Goal: Navigation & Orientation: Locate item on page

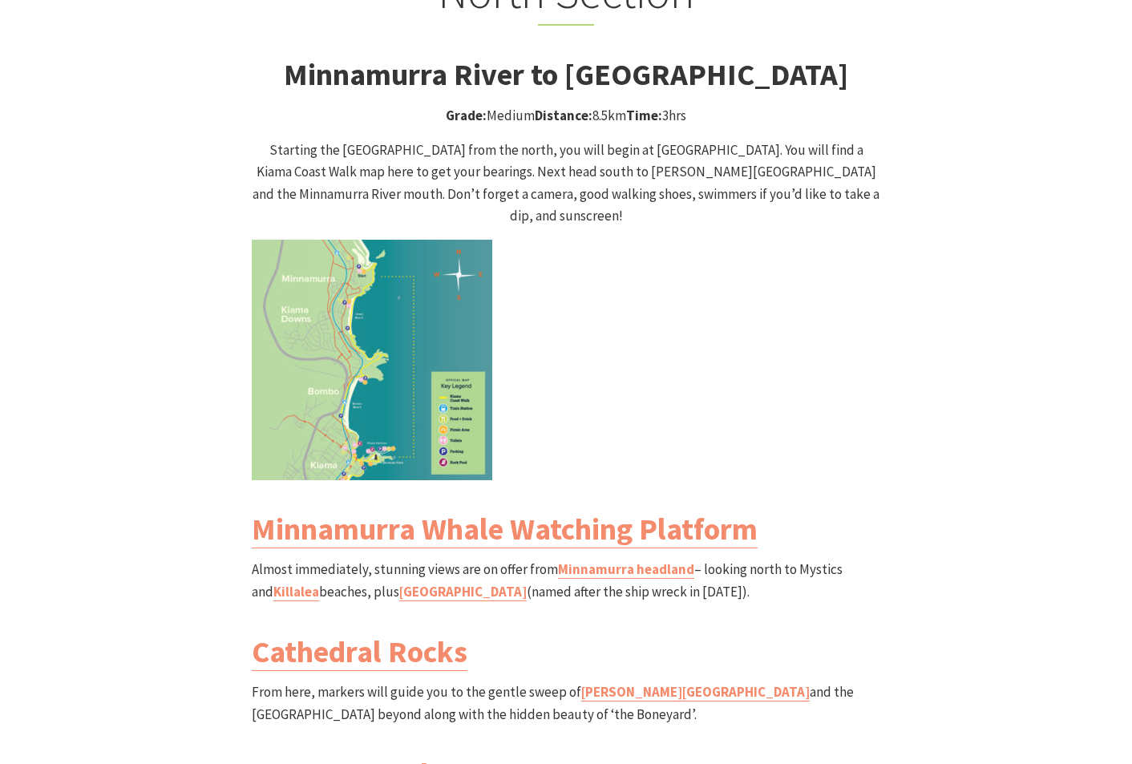
scroll to position [1644, 0]
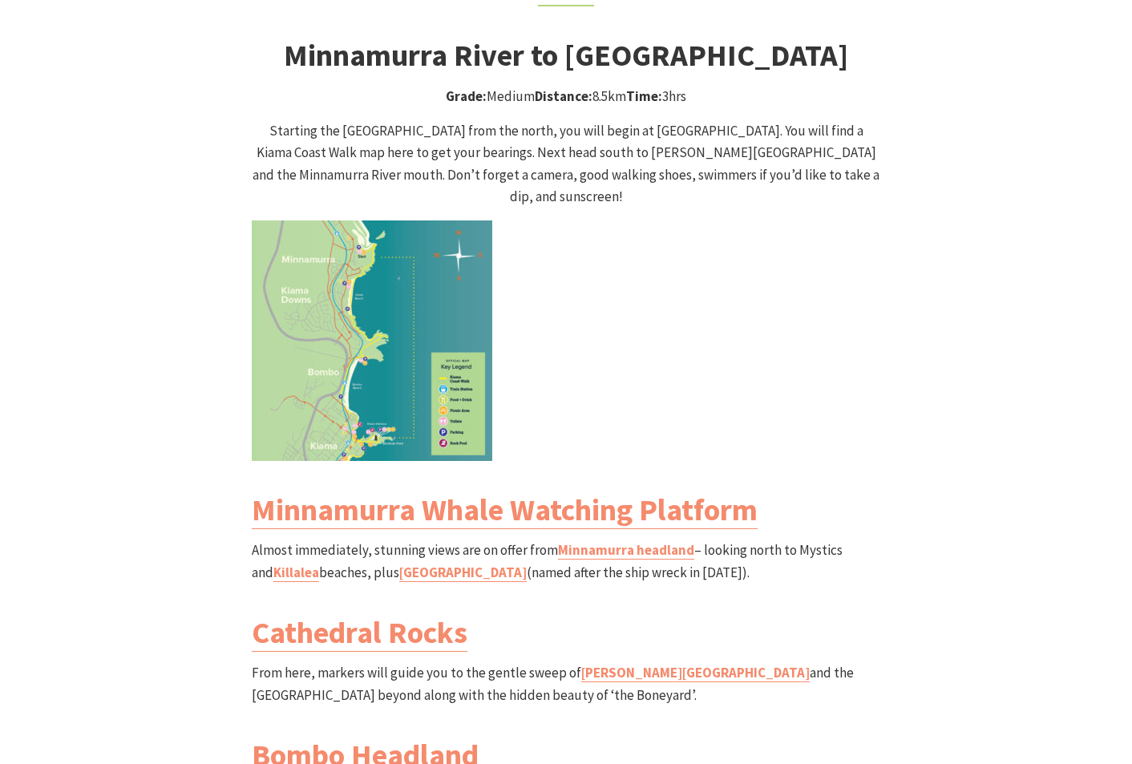
click at [334, 284] on img at bounding box center [372, 341] width 241 height 241
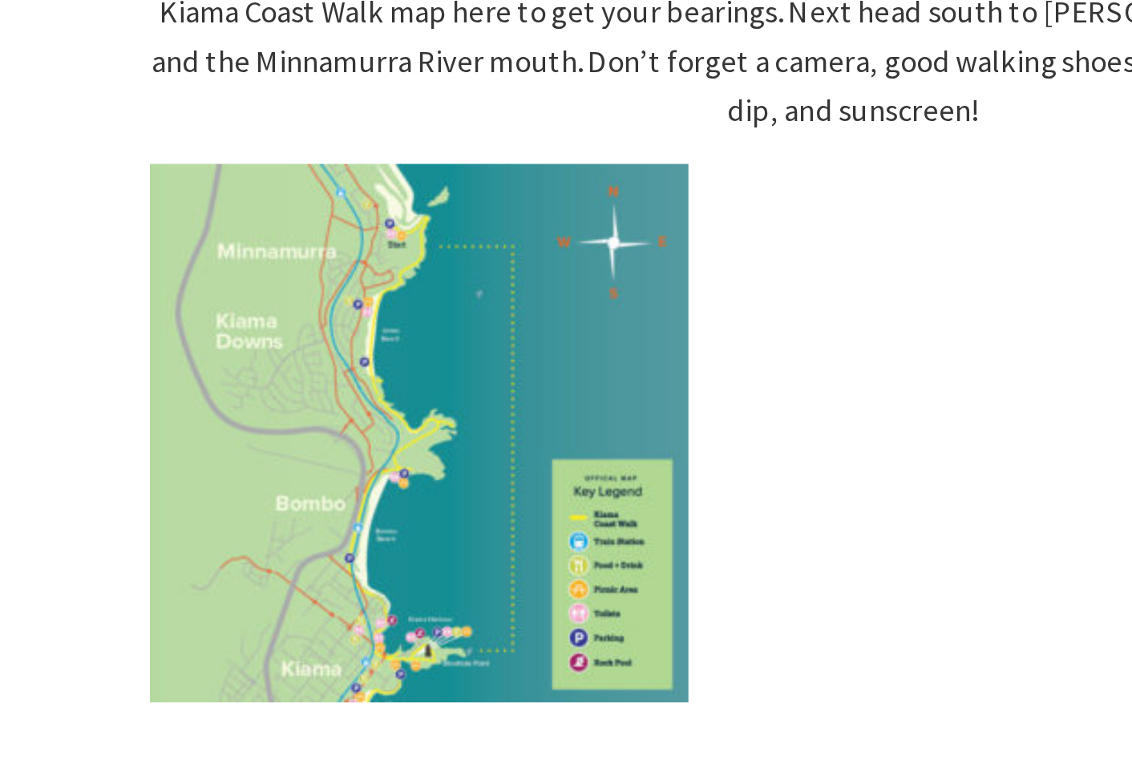
click at [395, 348] on img at bounding box center [372, 341] width 241 height 241
click at [537, 288] on p at bounding box center [566, 341] width 629 height 241
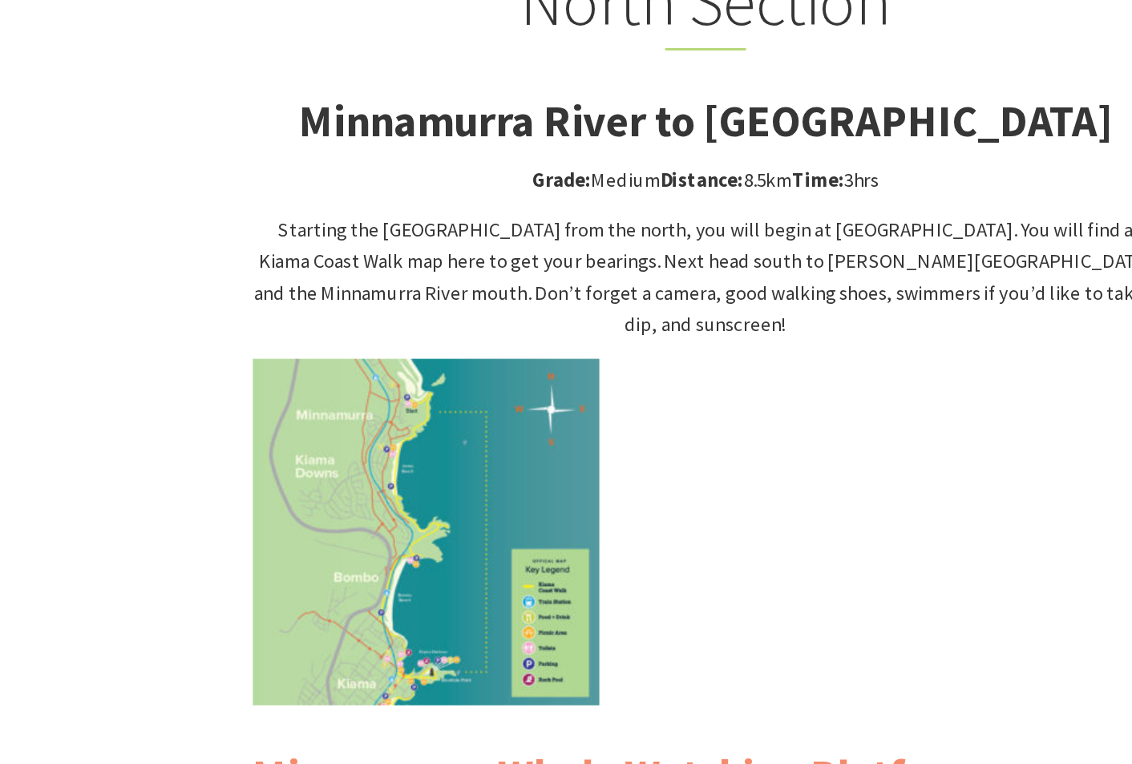
scroll to position [1384, 0]
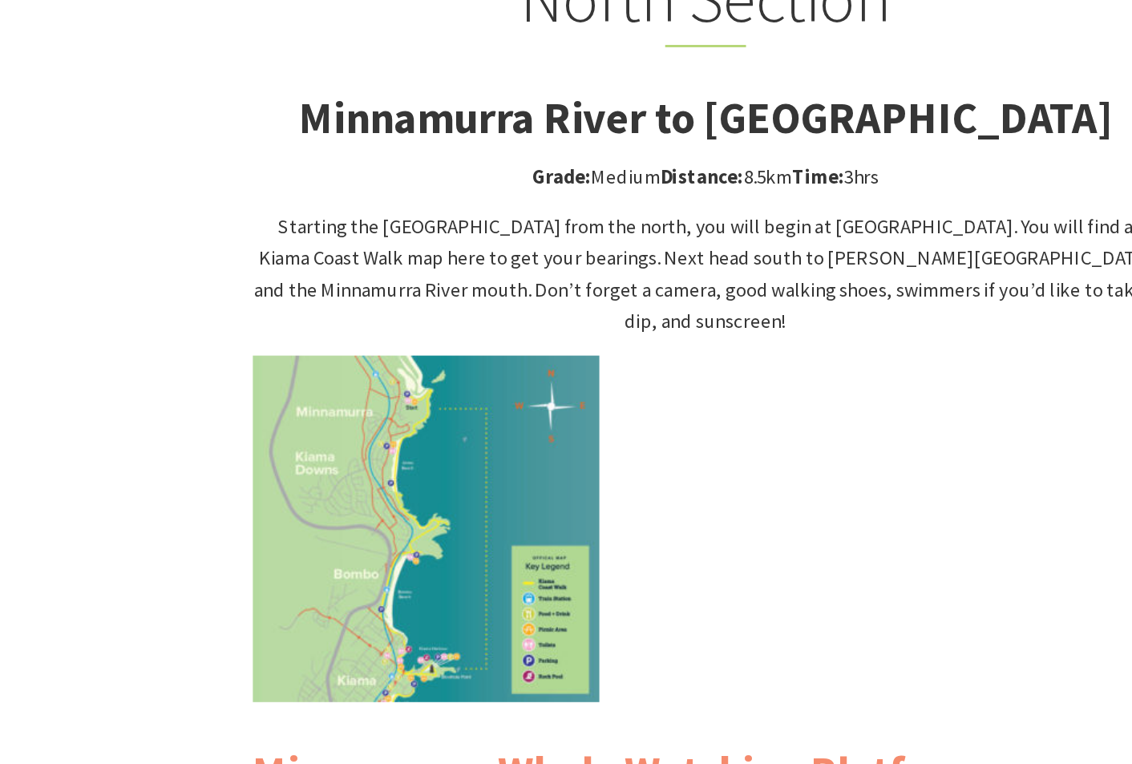
click at [569, 528] on p at bounding box center [566, 600] width 629 height 241
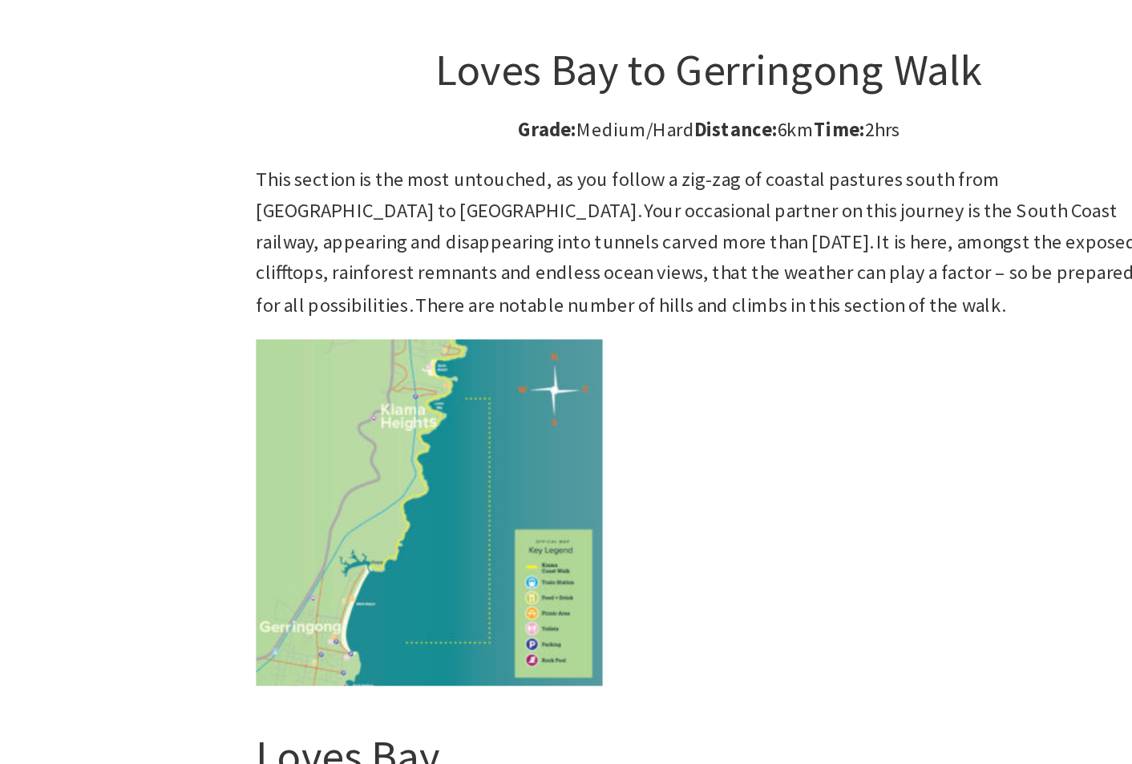
scroll to position [4049, 0]
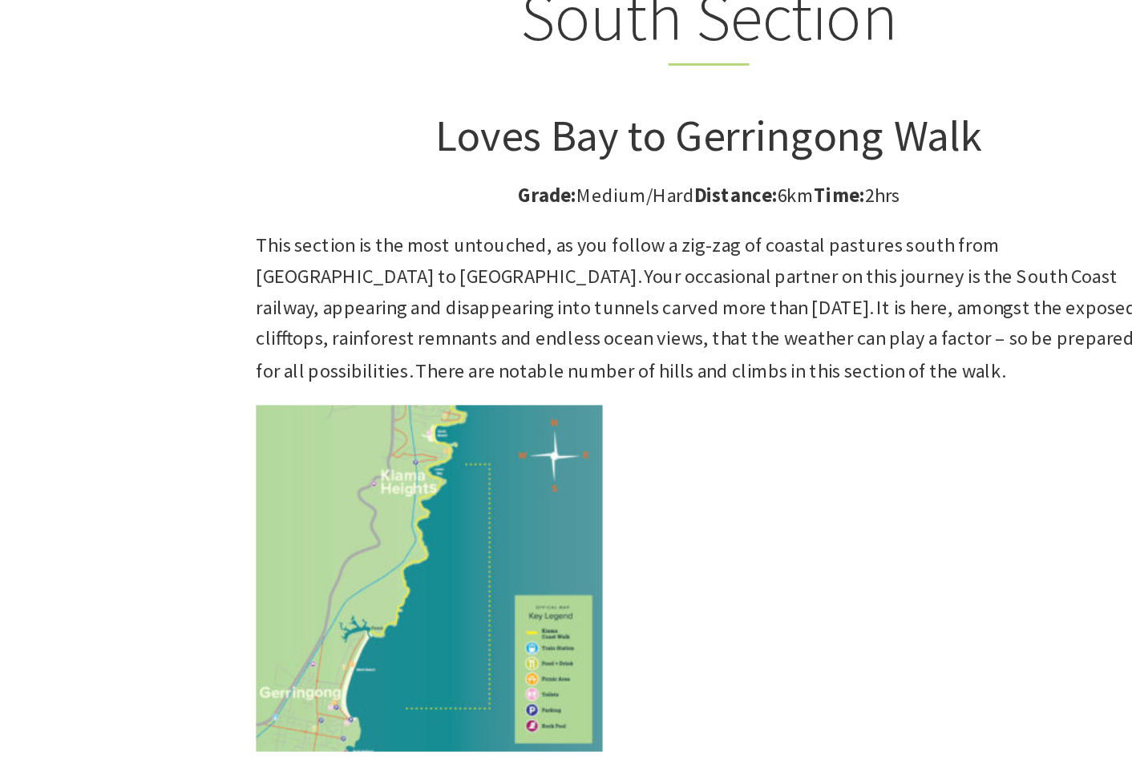
click at [400, 442] on img at bounding box center [372, 562] width 241 height 241
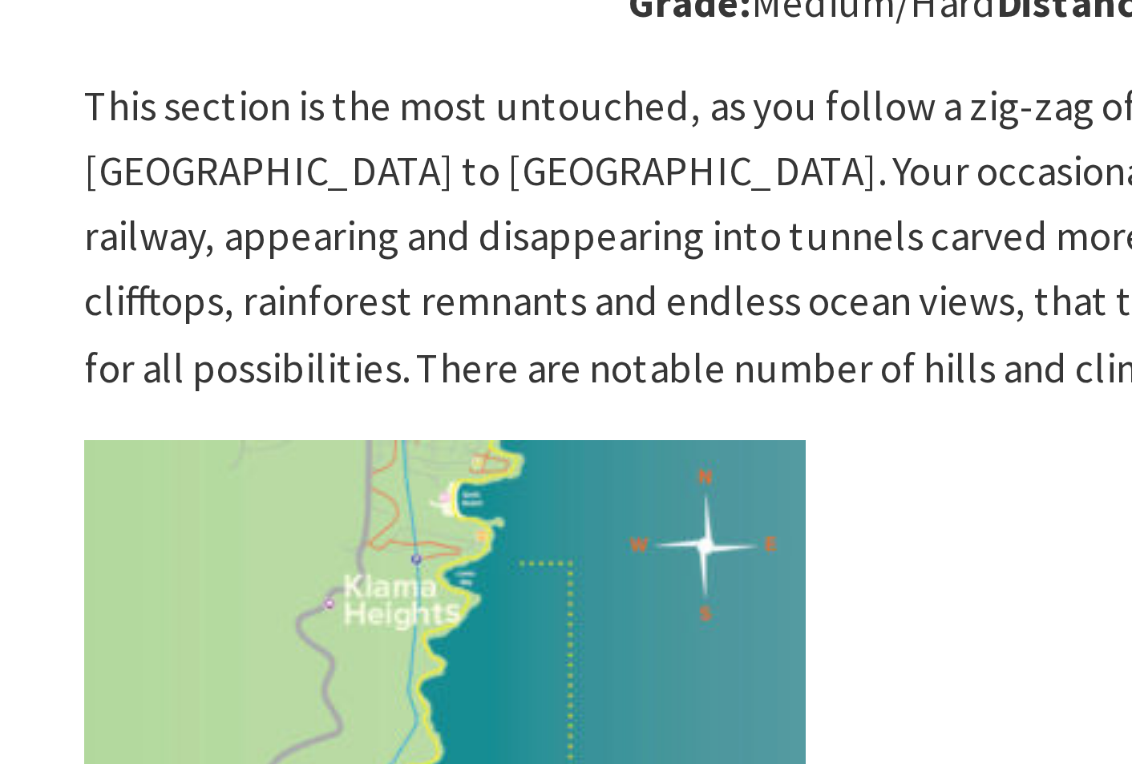
click at [265, 500] on img at bounding box center [372, 562] width 241 height 241
click at [327, 442] on img at bounding box center [372, 562] width 241 height 241
click at [276, 482] on img at bounding box center [372, 562] width 241 height 241
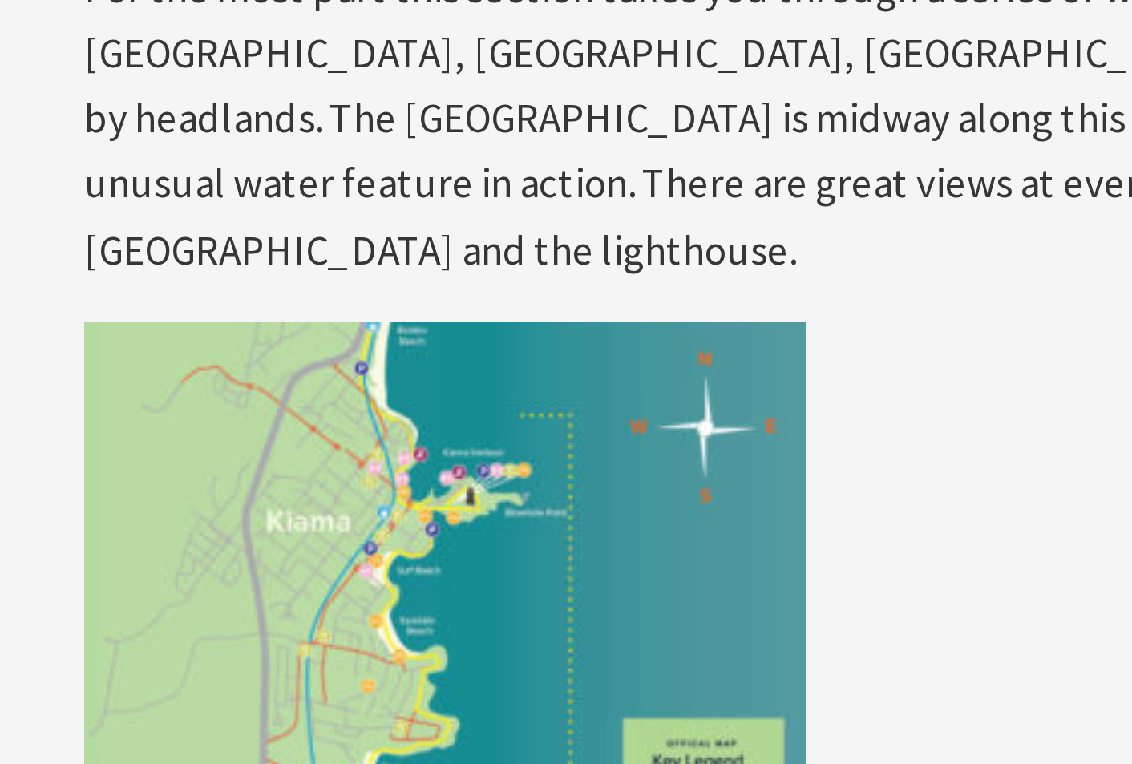
scroll to position [2943, 0]
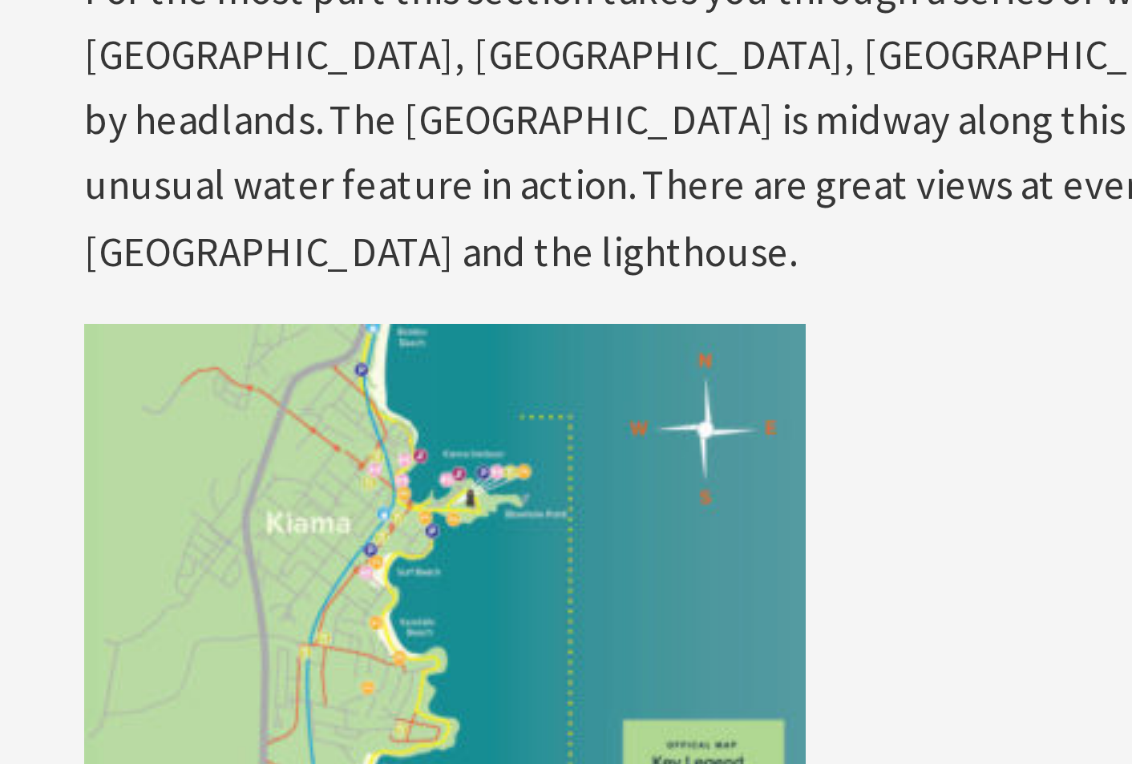
click at [359, 162] on img at bounding box center [372, 228] width 241 height 241
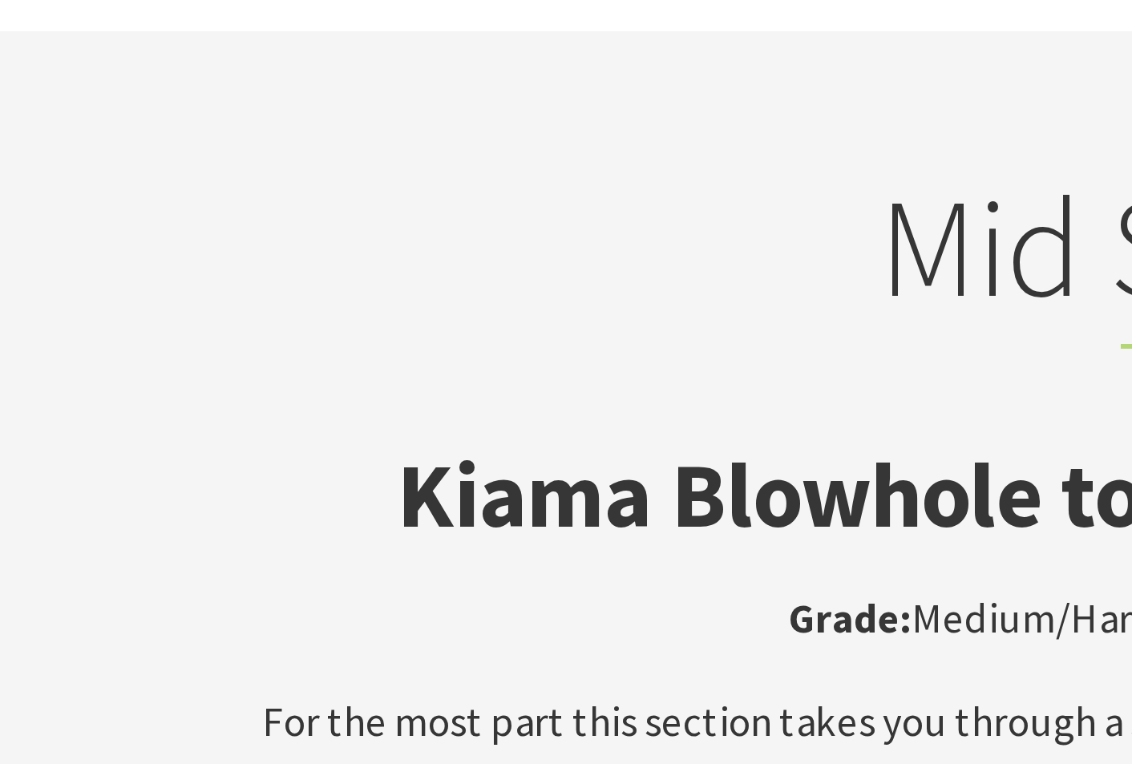
scroll to position [2698, 0]
